Goal: Task Accomplishment & Management: Use online tool/utility

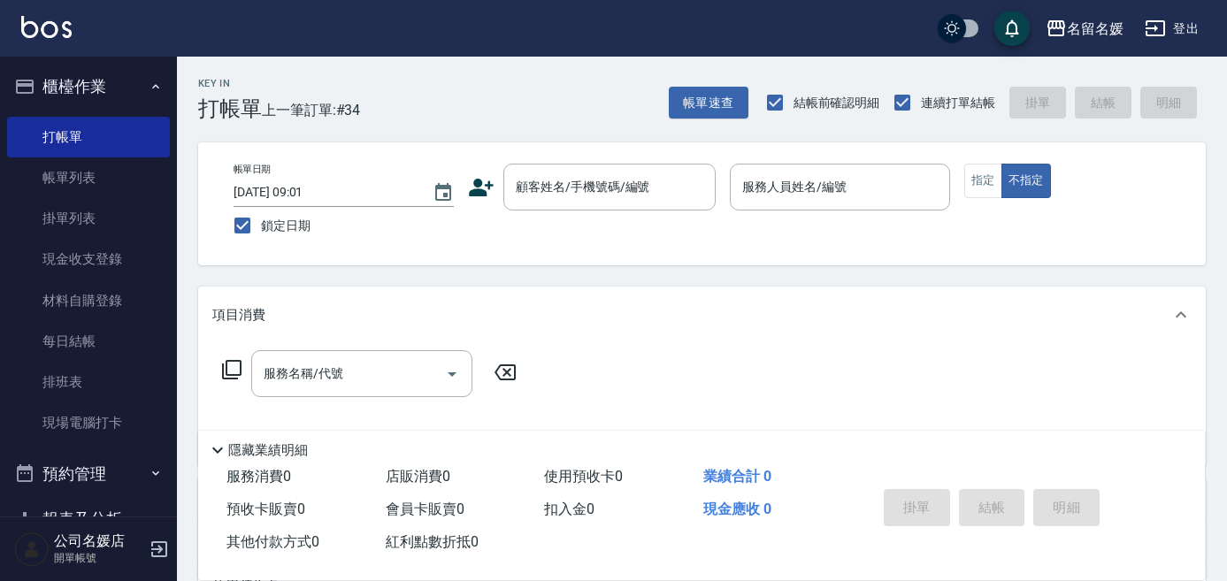
scroll to position [32, 0]
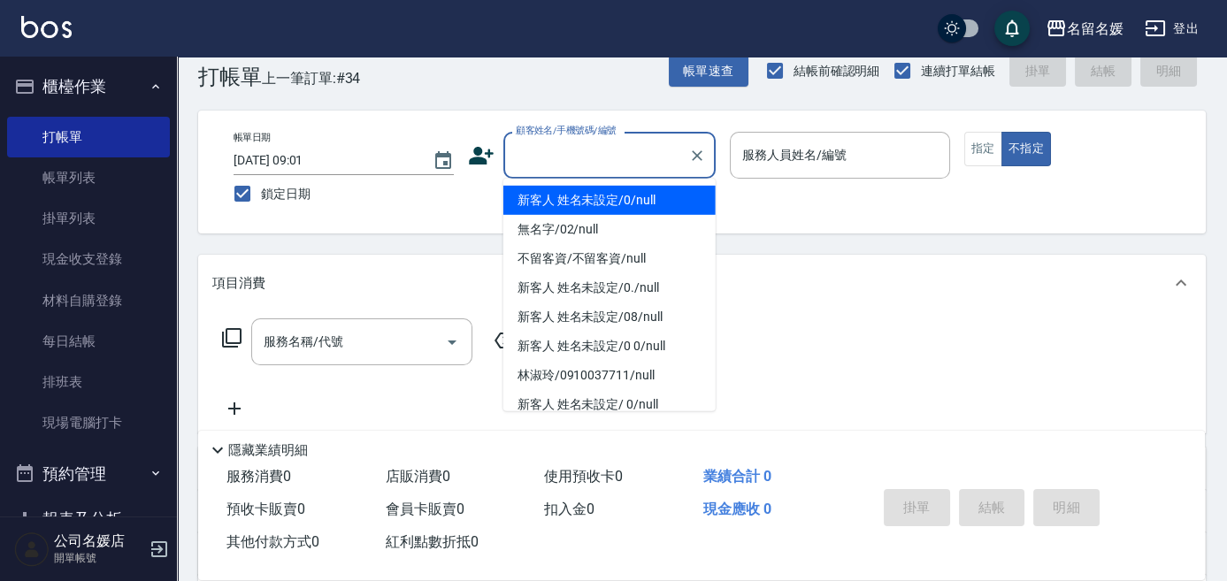
click at [580, 142] on input "顧客姓名/手機號碼/編號" at bounding box center [596, 155] width 170 height 31
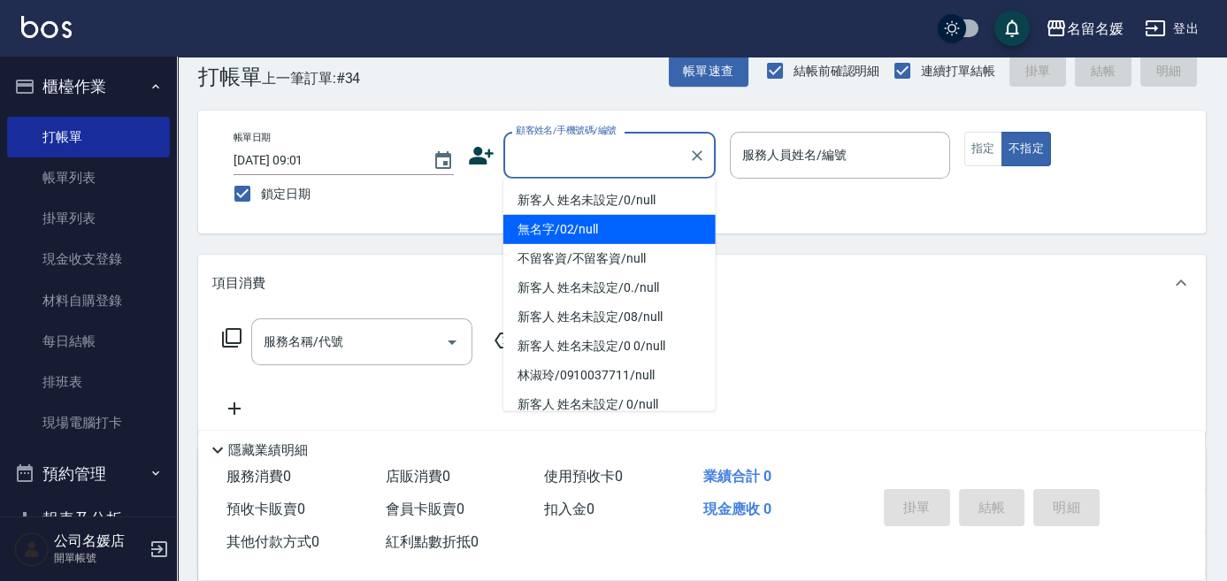
type input "0"
type input "無名字/02/null"
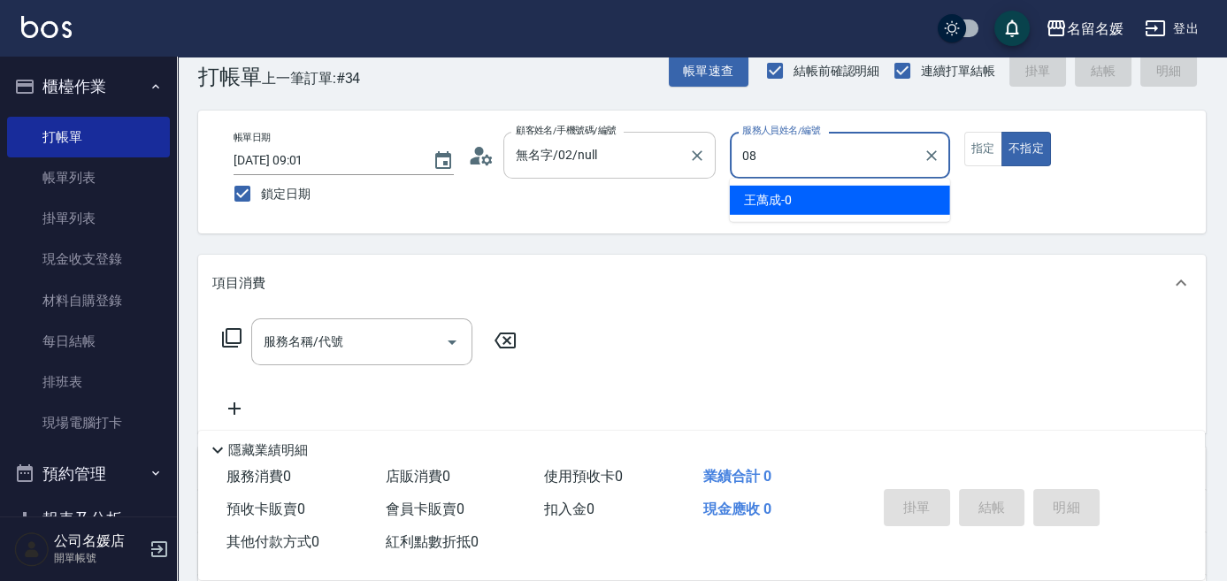
type input "08"
type button "false"
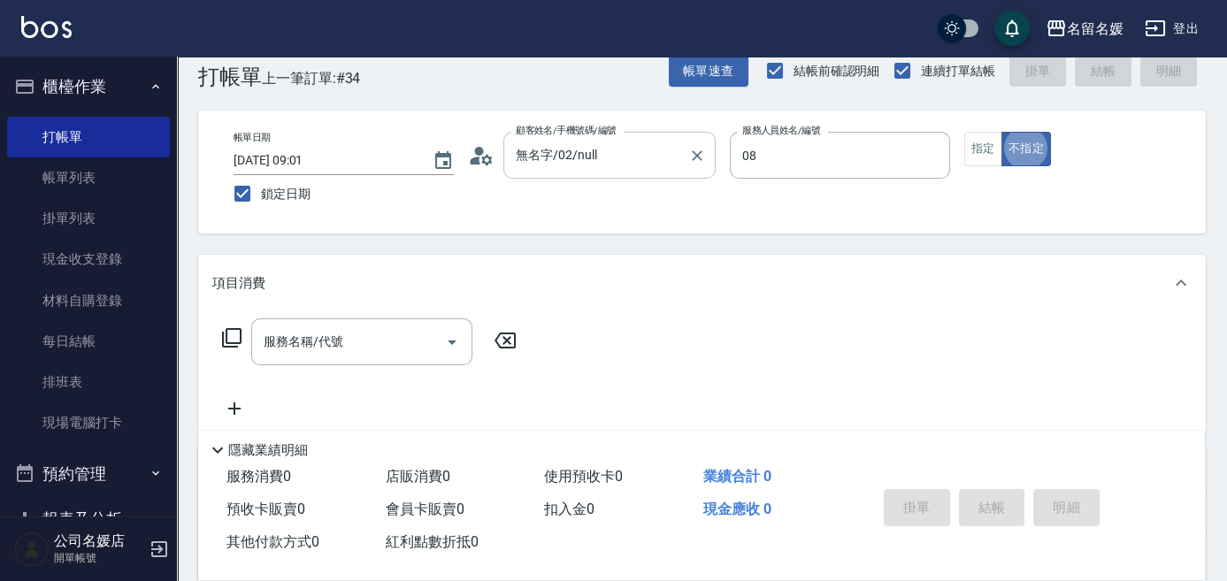
type input "許明雅-08"
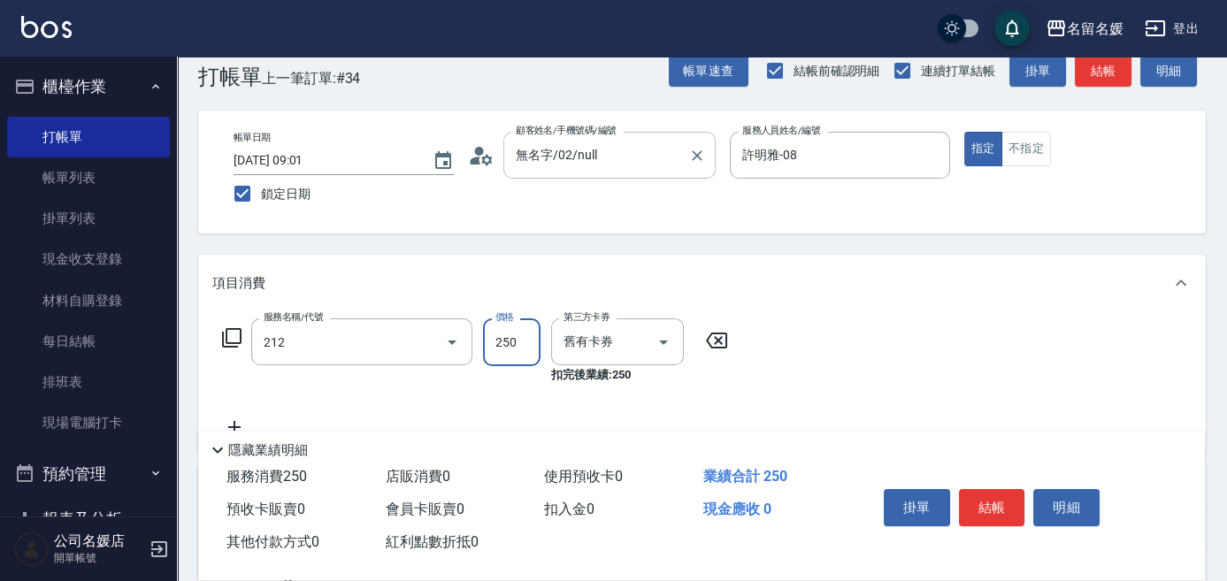
type input "洗髮券-(卡)250(212)"
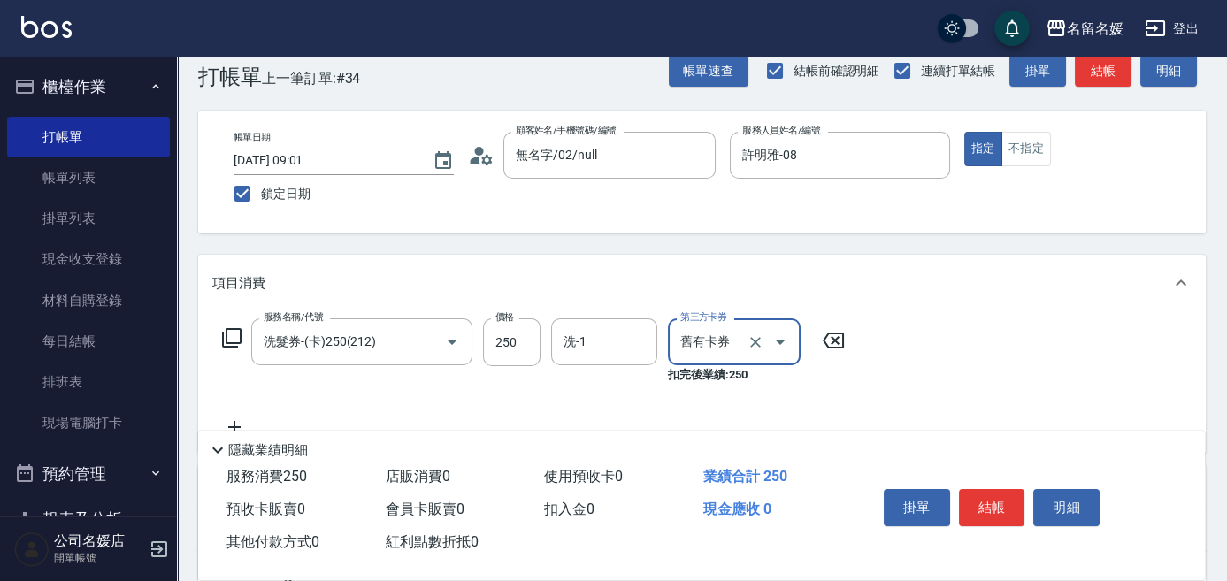
scroll to position [112, 0]
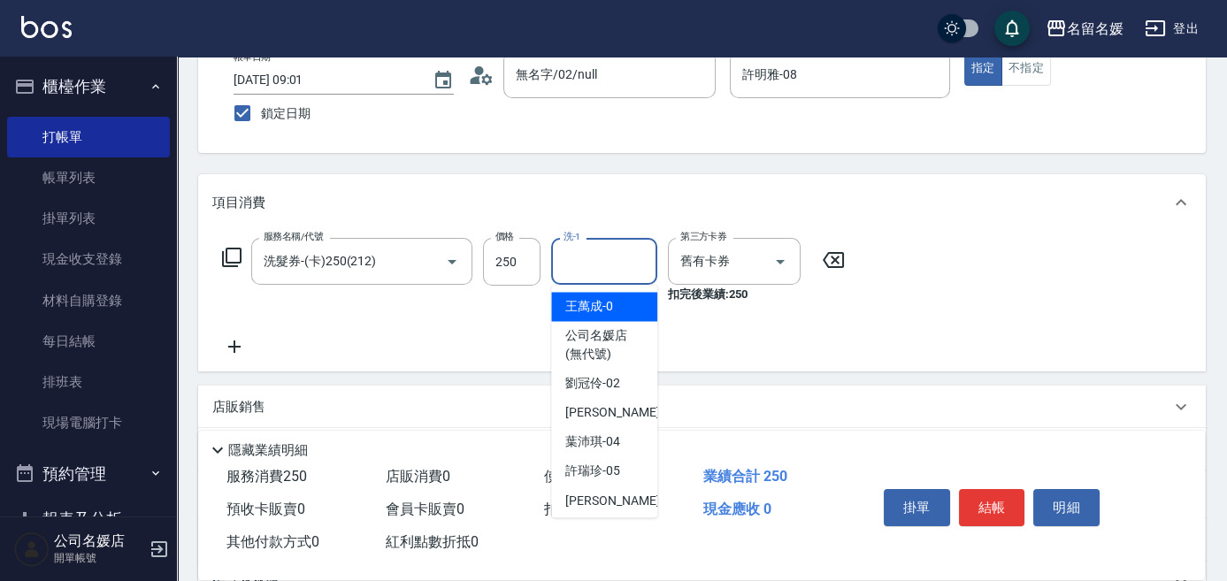
click at [611, 268] on input "洗-1" at bounding box center [604, 261] width 90 height 31
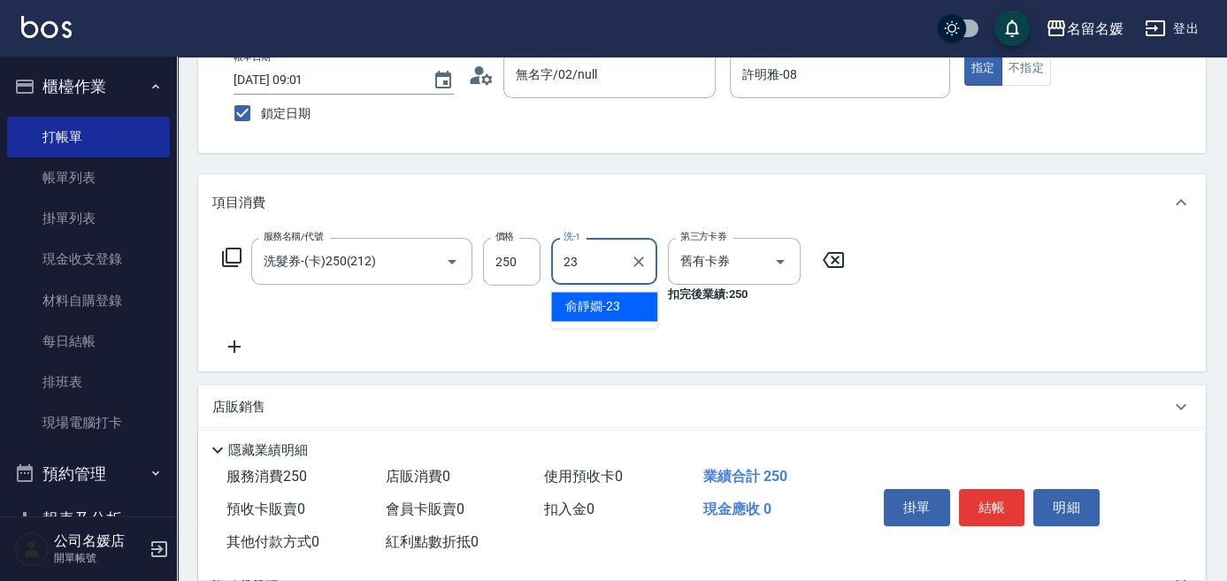
type input "俞靜嫺-23"
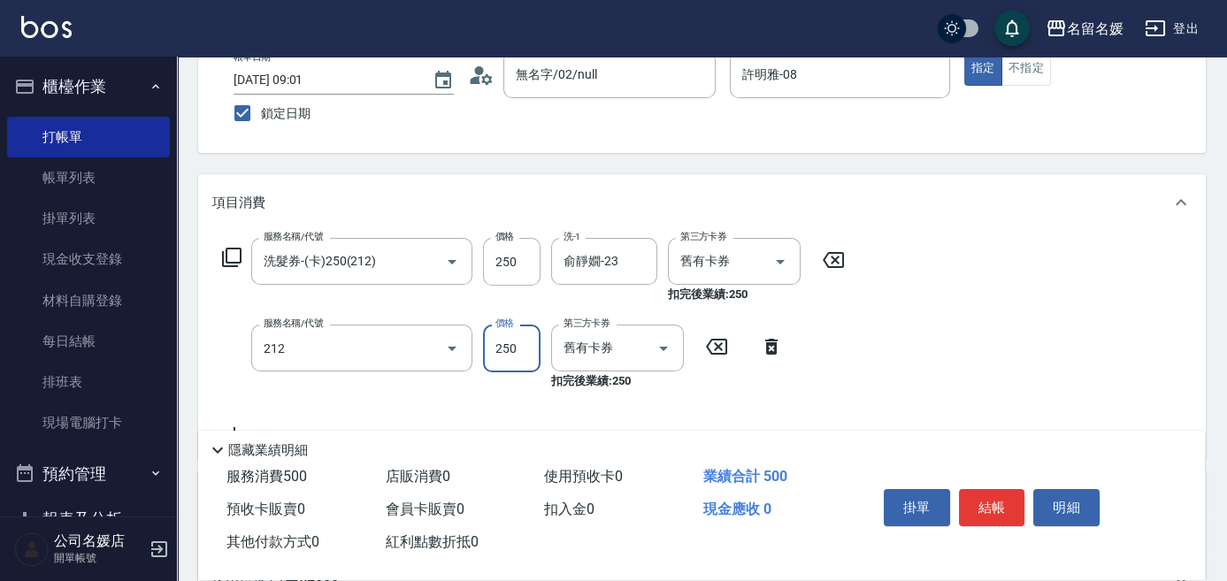
type input "洗髮券-(卡)250(212)"
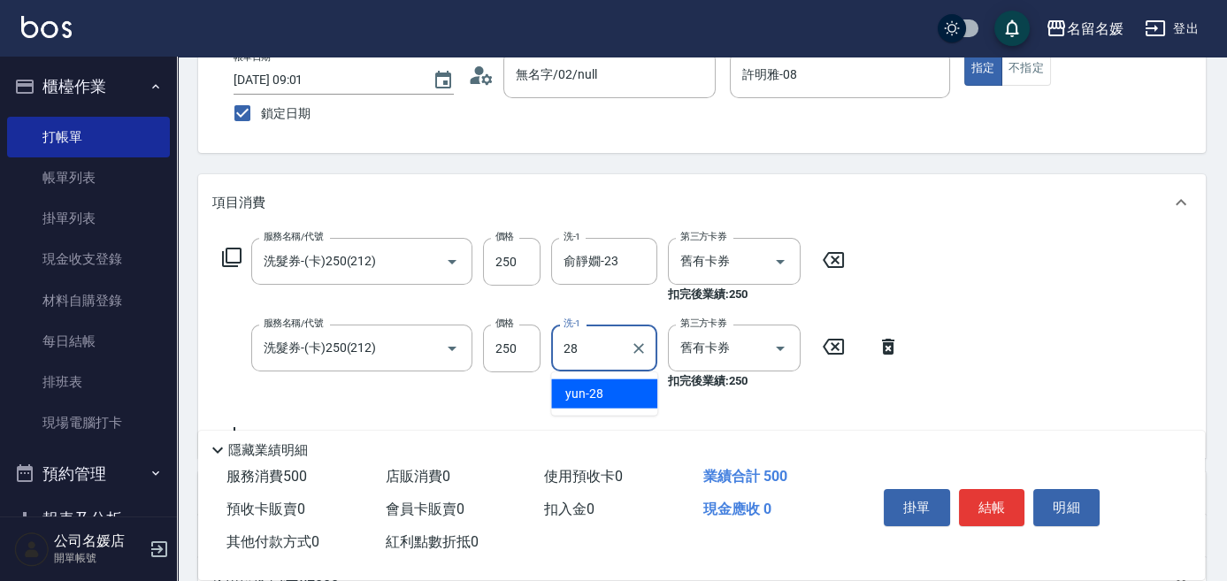
type input "yun-28"
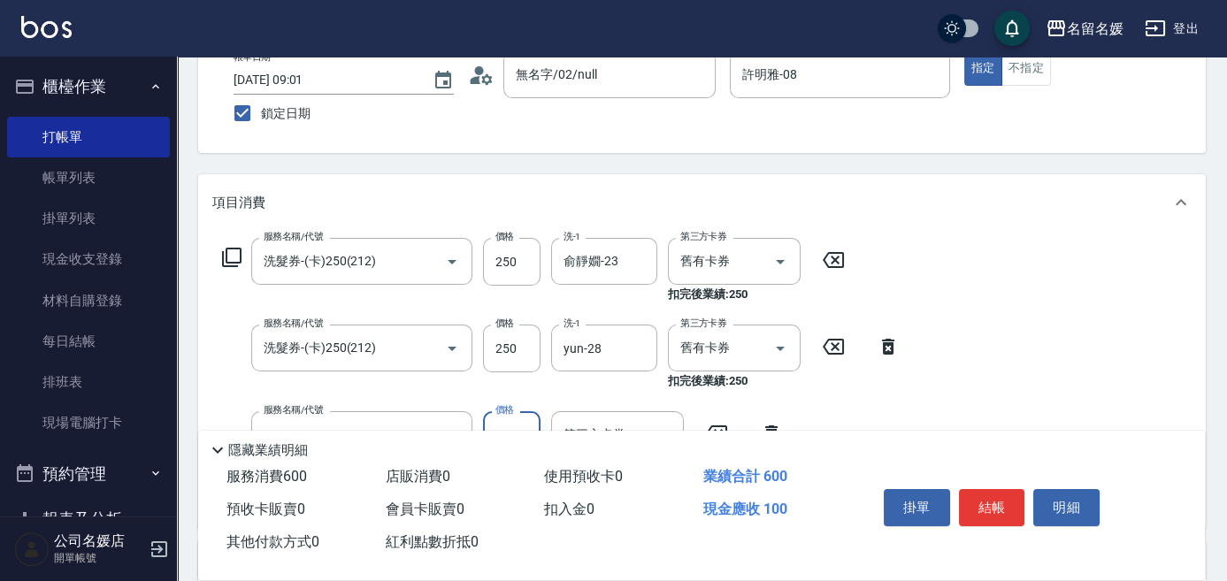
type input "煥彩.玻酸.晶膜.水療(635)"
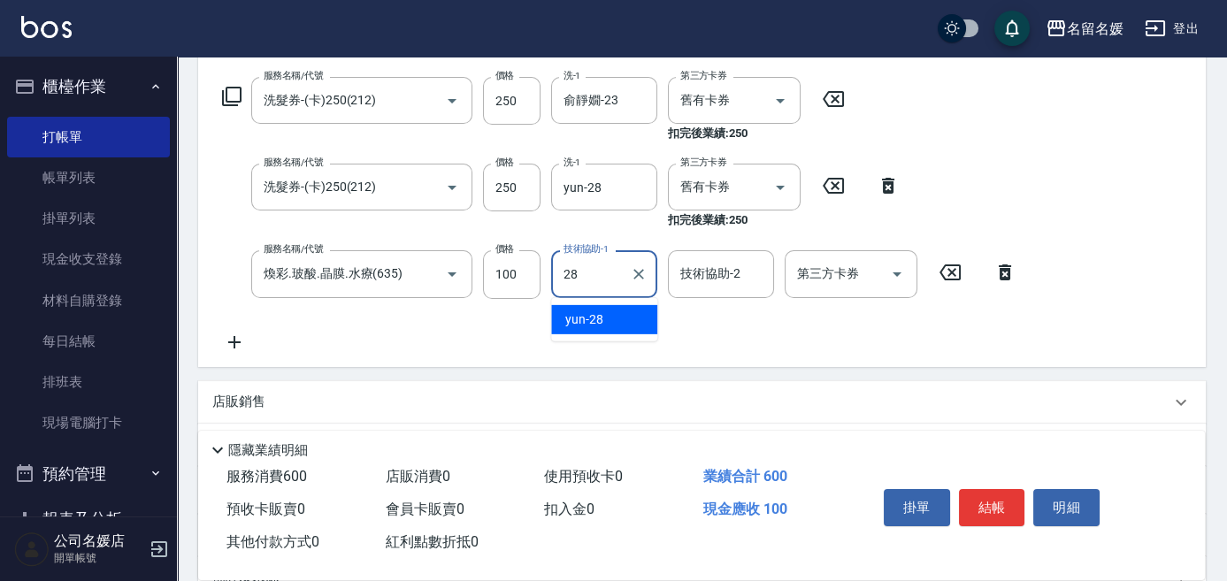
type input "yun-28"
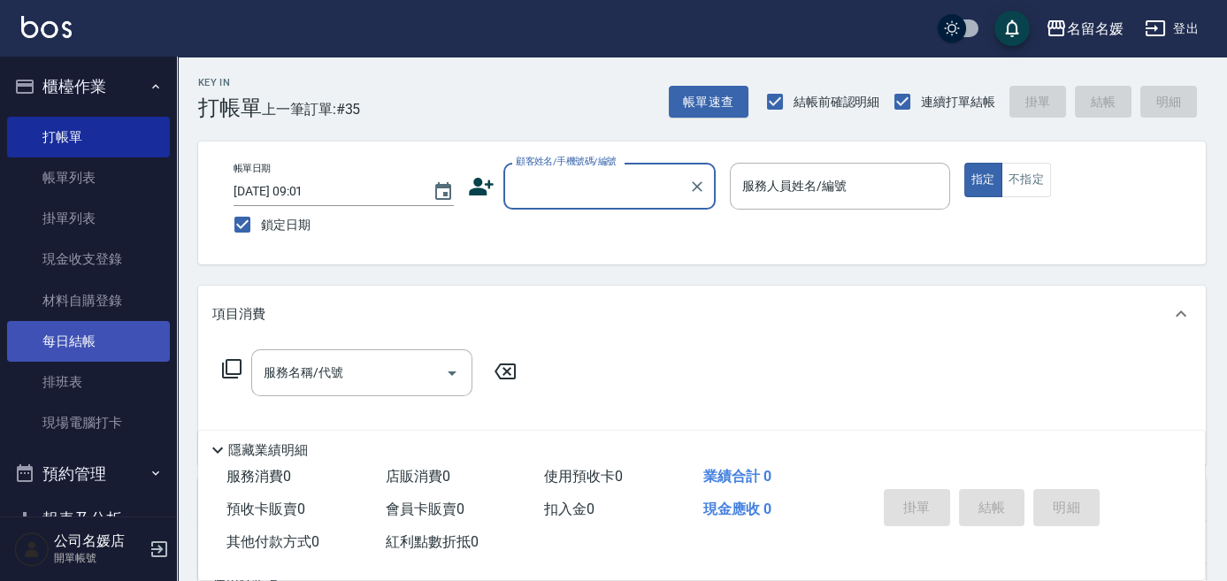
scroll to position [80, 0]
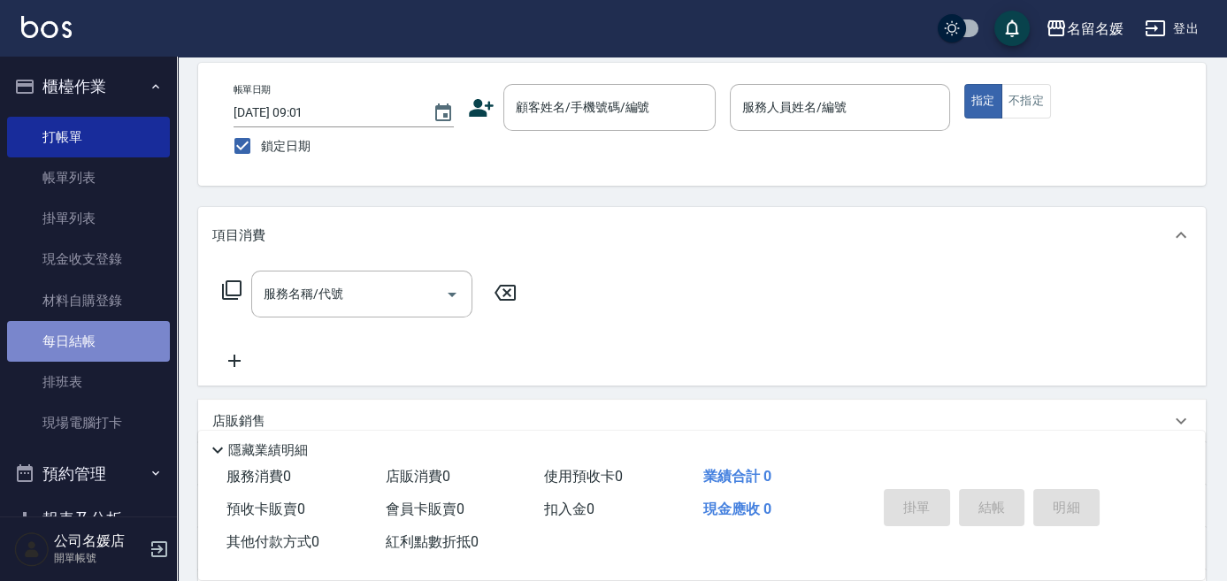
click at [95, 337] on link "每日結帳" at bounding box center [88, 341] width 163 height 41
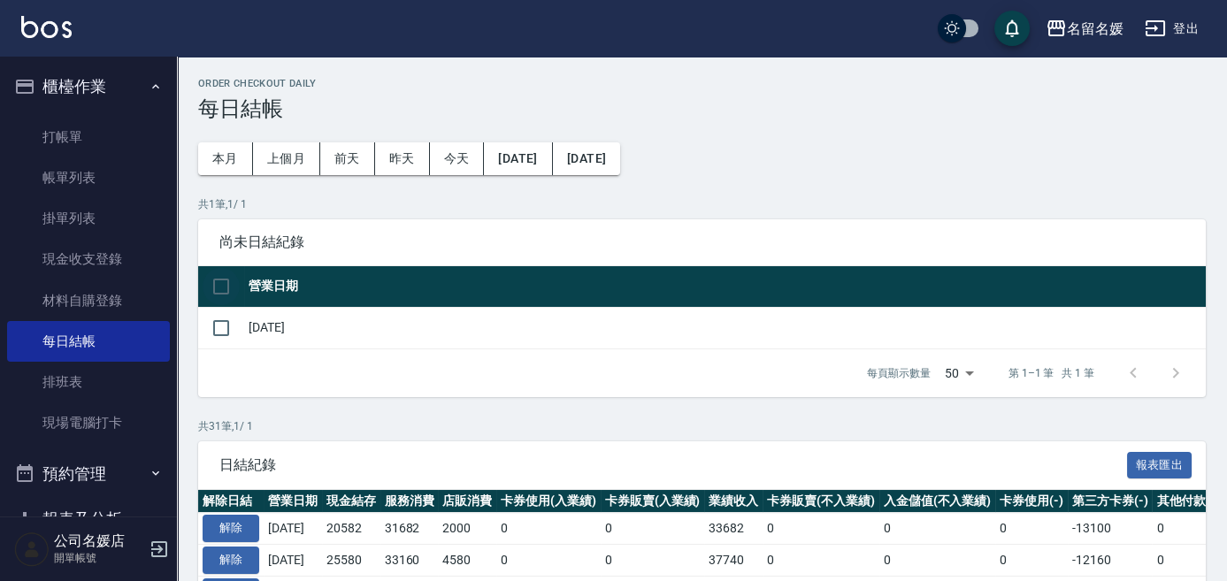
click at [219, 286] on input "checkbox" at bounding box center [221, 286] width 37 height 37
checkbox input "true"
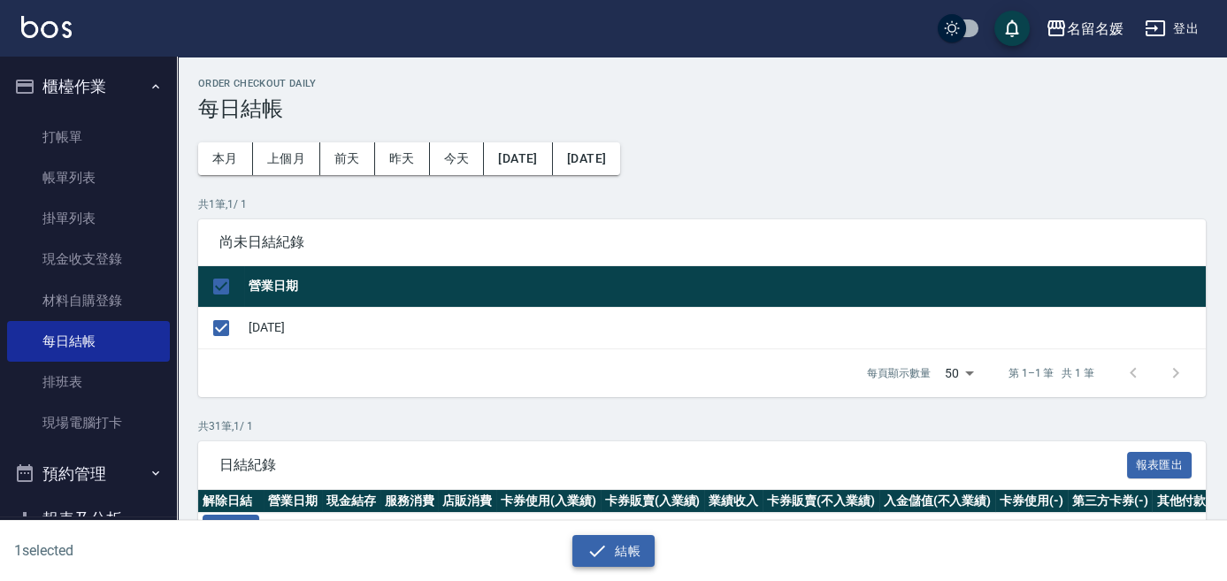
click at [620, 558] on button "結帳" at bounding box center [613, 551] width 82 height 33
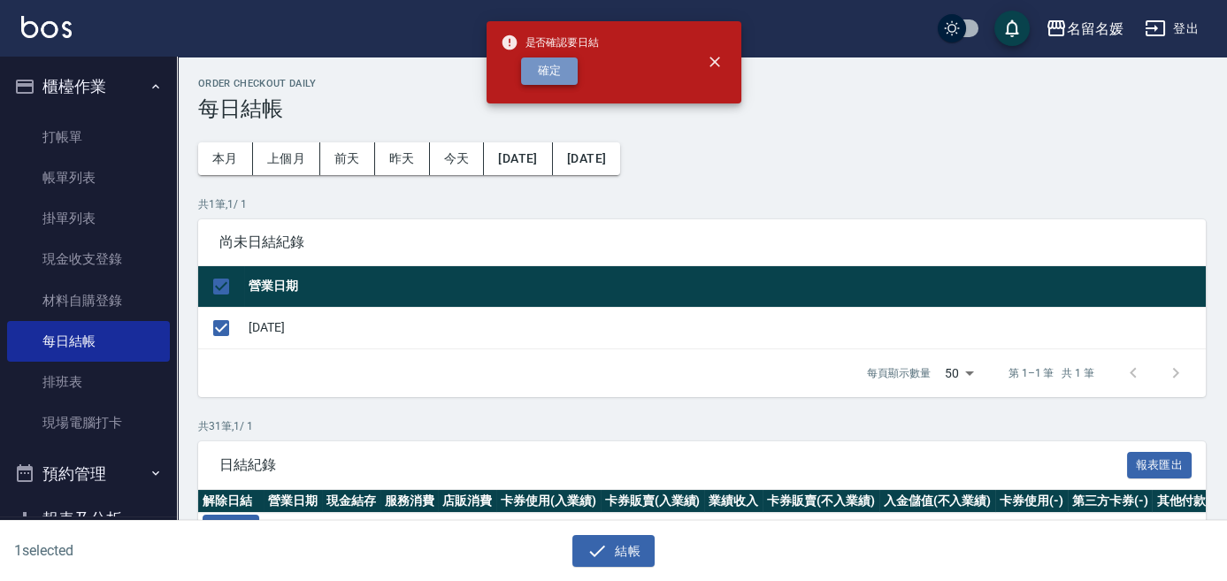
click at [556, 65] on button "確定" at bounding box center [549, 70] width 57 height 27
checkbox input "false"
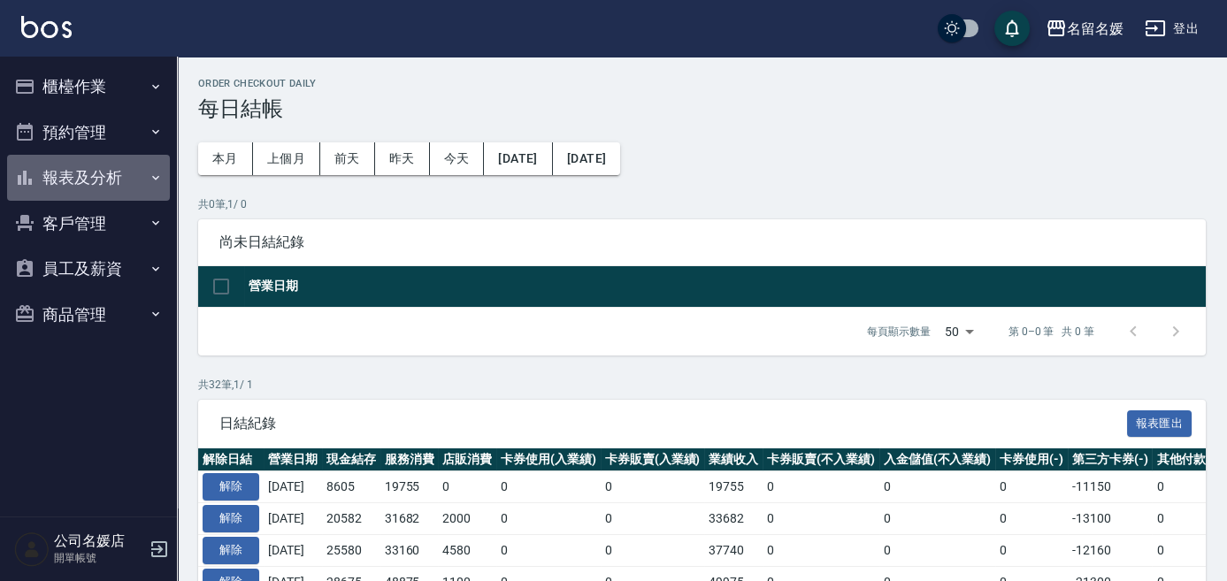
click at [65, 169] on button "報表及分析" at bounding box center [88, 178] width 163 height 46
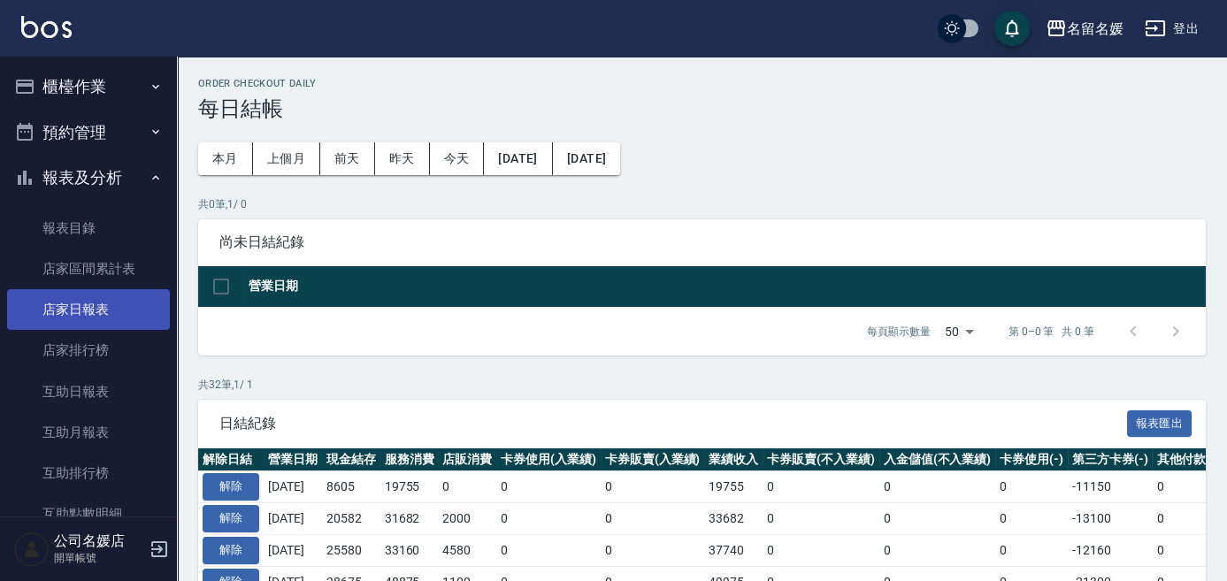
click at [96, 316] on link "店家日報表" at bounding box center [88, 309] width 163 height 41
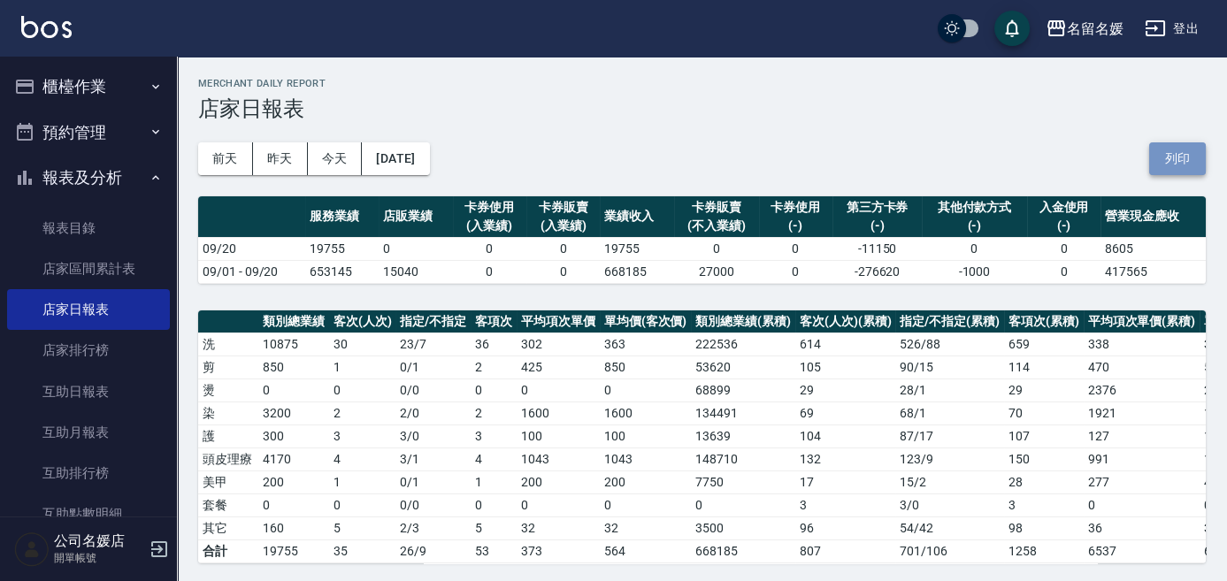
click at [1182, 155] on button "列印" at bounding box center [1177, 158] width 57 height 33
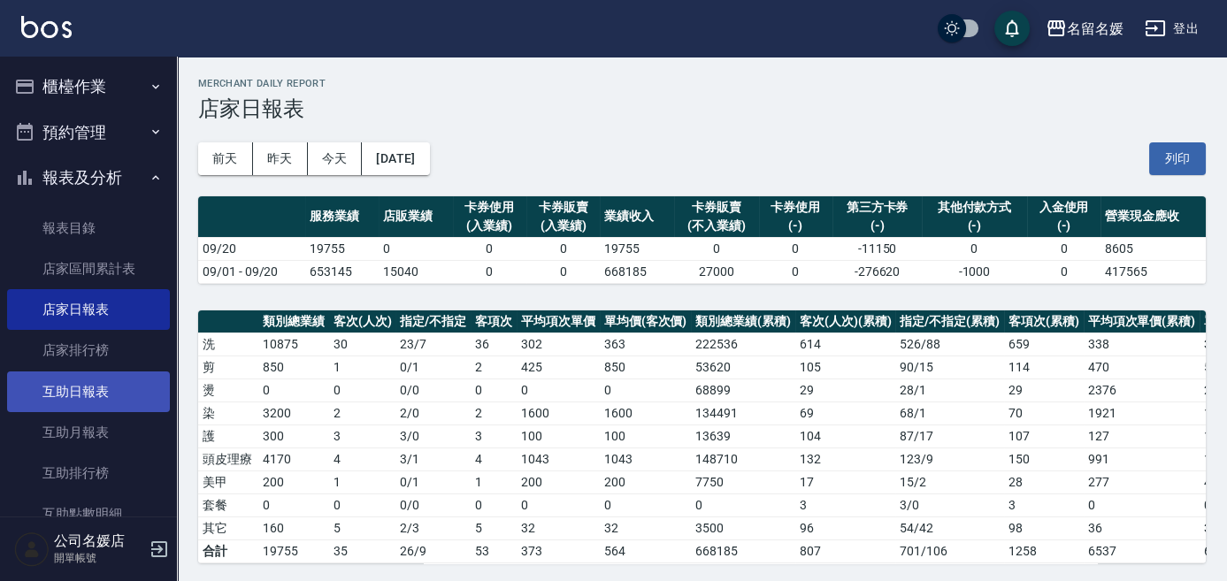
click at [69, 393] on link "互助日報表" at bounding box center [88, 391] width 163 height 41
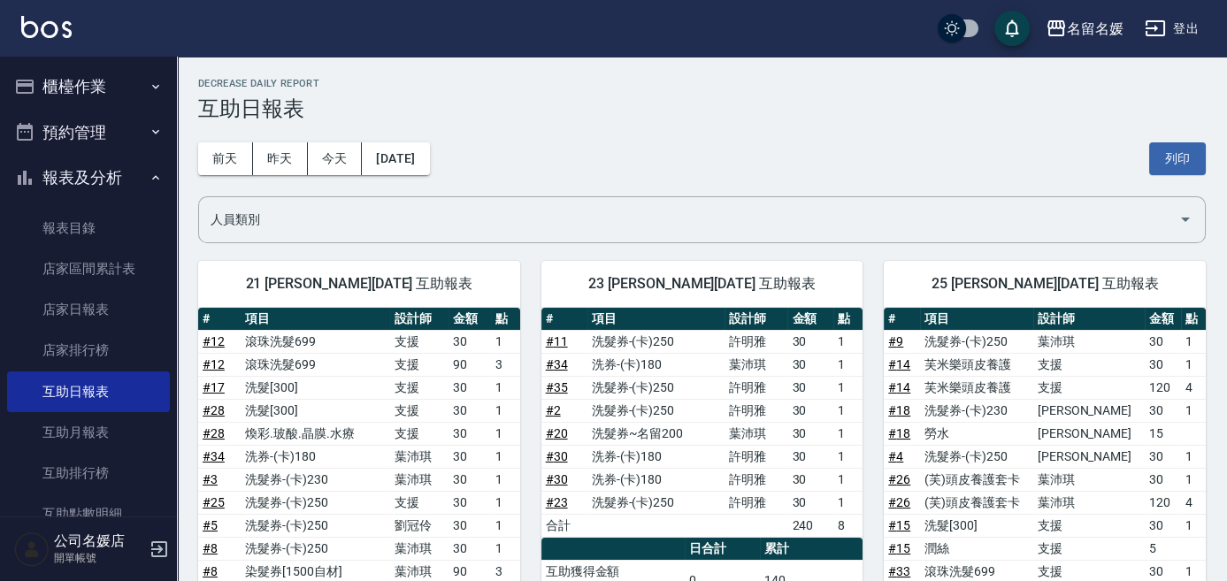
click at [1187, 138] on div "前天 昨天 今天 2025/09/20 列印" at bounding box center [701, 158] width 1007 height 75
click at [1169, 157] on button "列印" at bounding box center [1177, 158] width 57 height 33
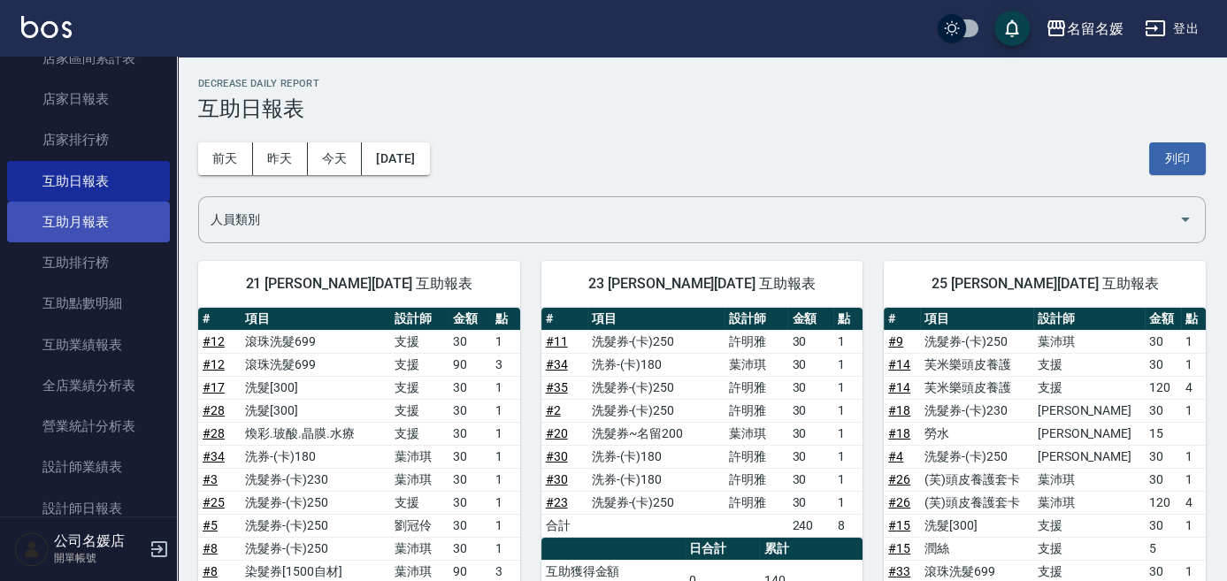
scroll to position [241, 0]
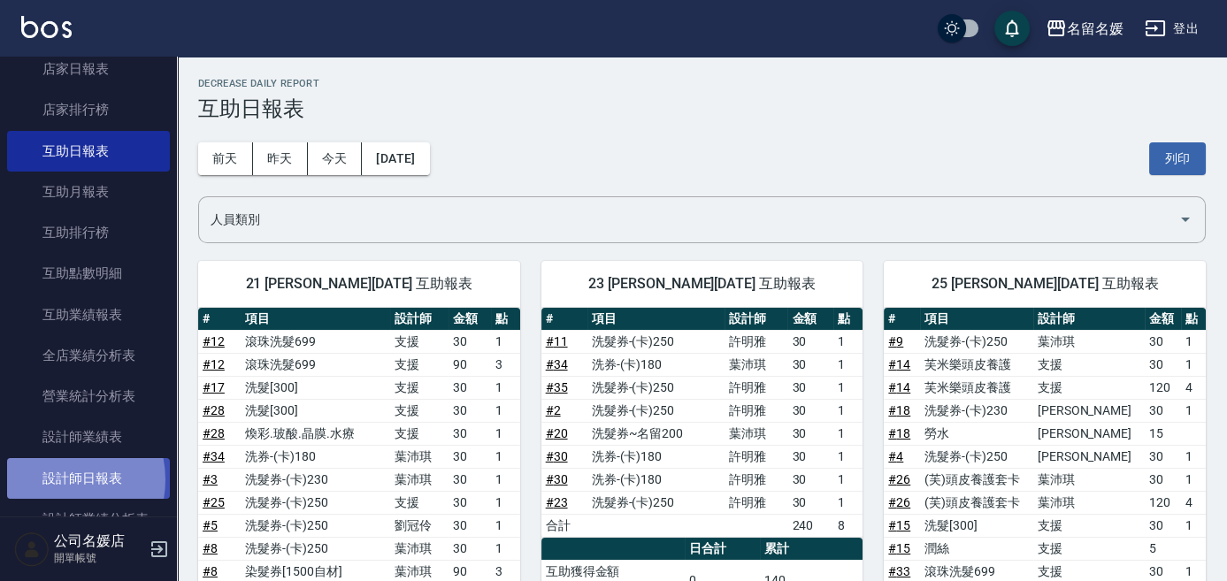
click at [51, 479] on link "設計師日報表" at bounding box center [88, 478] width 163 height 41
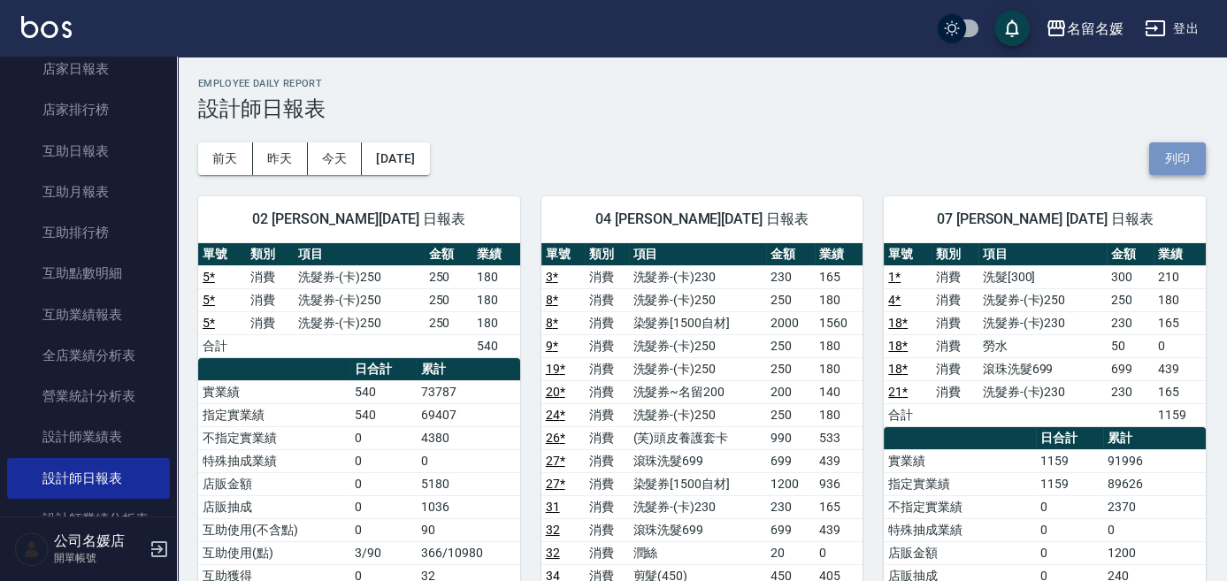
click at [1169, 154] on button "列印" at bounding box center [1177, 158] width 57 height 33
